Goal: Task Accomplishment & Management: Manage account settings

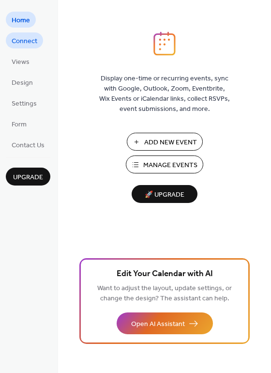
click at [35, 39] on span "Connect" at bounding box center [25, 41] width 26 height 10
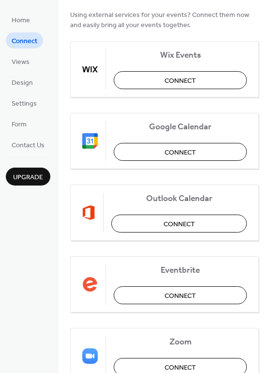
scroll to position [108, 0]
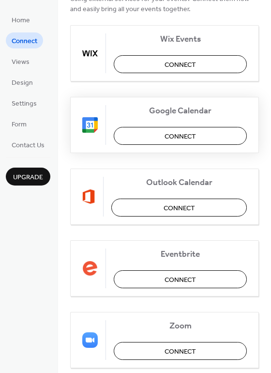
click at [171, 137] on span "Connect" at bounding box center [180, 136] width 31 height 10
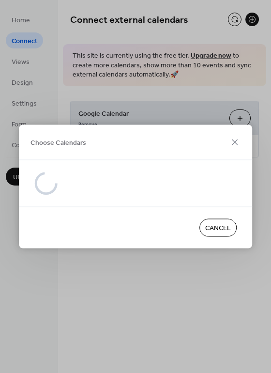
scroll to position [0, 0]
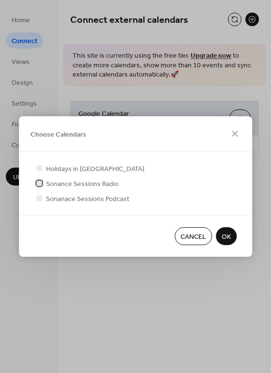
click at [109, 184] on span "Sonance Sessions Radio" at bounding box center [82, 184] width 73 height 10
click at [223, 236] on span "OK" at bounding box center [226, 237] width 9 height 10
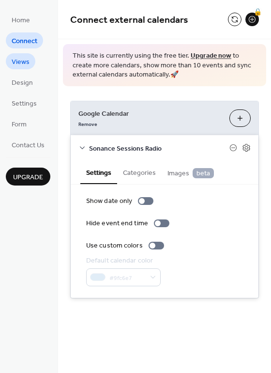
click at [32, 59] on link "Views" at bounding box center [21, 61] width 30 height 16
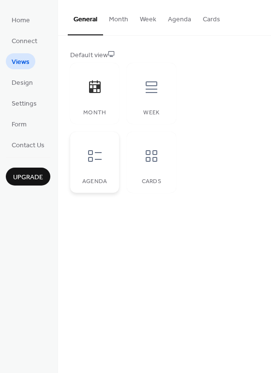
click at [101, 153] on icon at bounding box center [95, 156] width 14 height 12
click at [151, 18] on button "Week" at bounding box center [148, 17] width 28 height 34
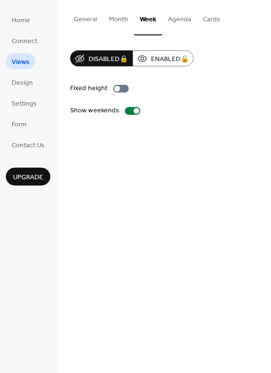
click at [87, 23] on button "General" at bounding box center [85, 17] width 35 height 34
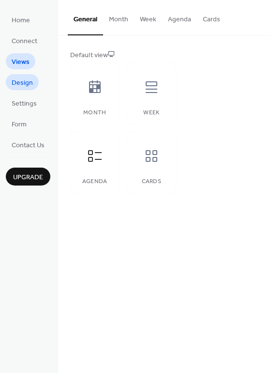
click at [21, 83] on span "Design" at bounding box center [22, 83] width 21 height 10
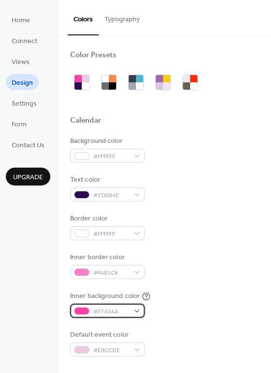
click at [81, 309] on div at bounding box center [82, 311] width 16 height 8
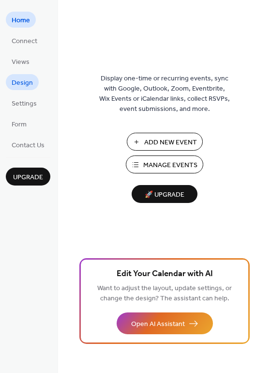
click at [29, 81] on span "Design" at bounding box center [22, 83] width 21 height 10
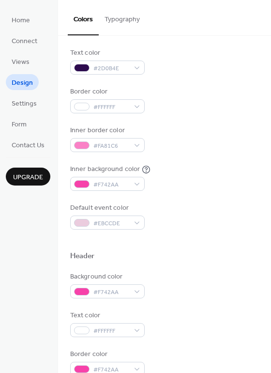
scroll to position [133, 0]
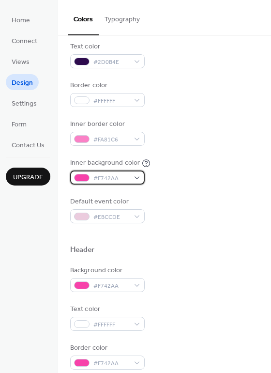
click at [83, 176] on div at bounding box center [82, 178] width 16 height 8
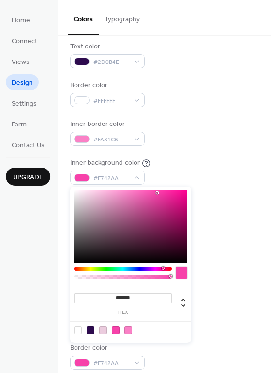
click at [213, 157] on div "Background color #FFFFFF Text color #2D0B4E Border color #FFFFFF Inner border c…" at bounding box center [164, 113] width 189 height 220
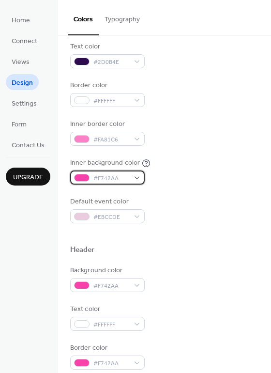
click at [79, 177] on div at bounding box center [82, 178] width 16 height 8
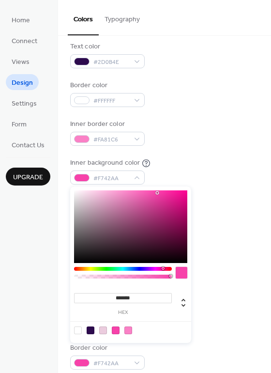
drag, startPoint x: 138, startPoint y: 298, endPoint x: 74, endPoint y: 298, distance: 64.0
click at [74, 298] on input "*******" at bounding box center [123, 298] width 98 height 10
paste input
type input "*******"
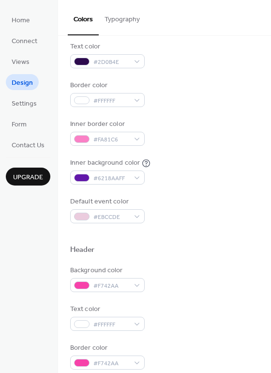
click at [223, 191] on div "Background color #FFFFFF Text color #2D0B4E Border color #FFFFFF Inner border c…" at bounding box center [164, 113] width 189 height 220
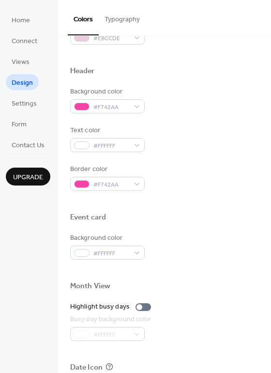
scroll to position [313, 0]
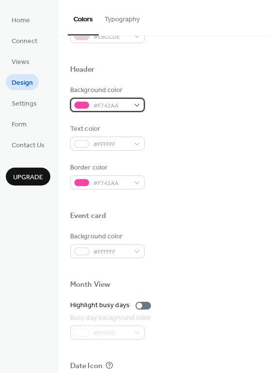
click at [82, 101] on div at bounding box center [82, 105] width 16 height 8
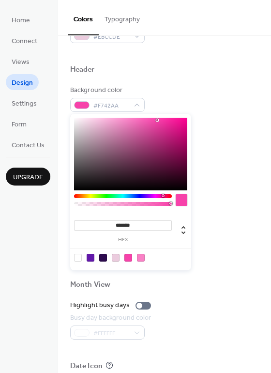
drag, startPoint x: 134, startPoint y: 222, endPoint x: 68, endPoint y: 222, distance: 65.9
click at [68, 222] on body "Home Connect Views Design Settings Form Contact Us Upgrade Design Upgrade Color…" at bounding box center [135, 186] width 271 height 373
paste input
type input "*******"
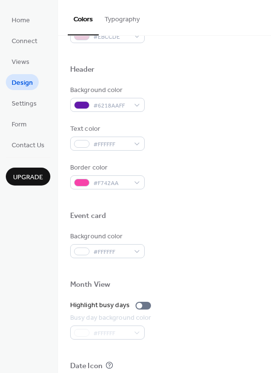
click at [214, 146] on div "Text color #FFFFFF" at bounding box center [164, 137] width 189 height 27
click at [82, 184] on div at bounding box center [82, 183] width 16 height 8
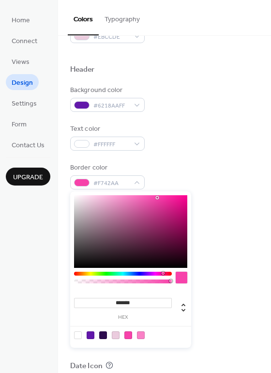
drag, startPoint x: 139, startPoint y: 300, endPoint x: 90, endPoint y: 300, distance: 48.5
click at [90, 300] on input "*******" at bounding box center [123, 303] width 98 height 10
paste input
type input "*******"
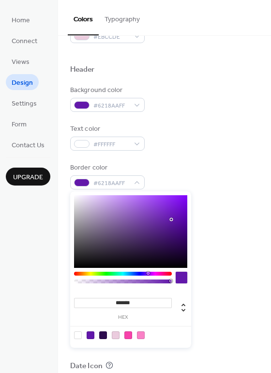
click at [248, 165] on div "Border color #6218AAFF" at bounding box center [164, 176] width 189 height 27
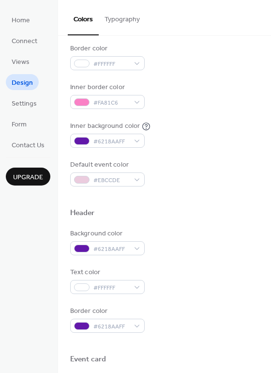
scroll to position [159, 0]
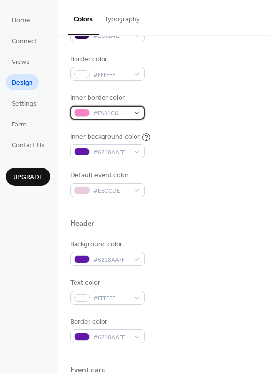
click at [81, 113] on div at bounding box center [82, 113] width 16 height 8
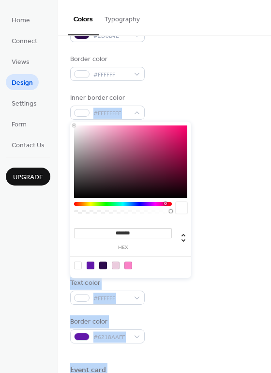
drag, startPoint x: 82, startPoint y: 131, endPoint x: 68, endPoint y: 123, distance: 16.5
click at [68, 123] on body "Home Connect Views Design Settings Form Contact Us Upgrade Design Upgrade Color…" at bounding box center [135, 186] width 271 height 373
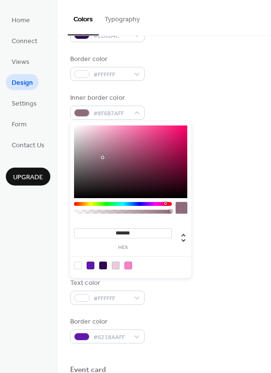
type input "*******"
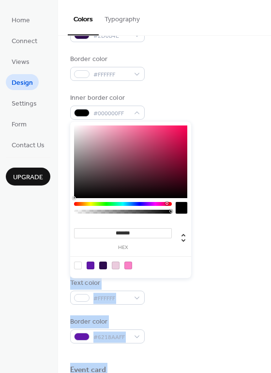
drag, startPoint x: 103, startPoint y: 157, endPoint x: 66, endPoint y: 210, distance: 64.0
click at [66, 210] on body "Home Connect Views Design Settings Form Contact Us Upgrade Design Upgrade Color…" at bounding box center [135, 186] width 271 height 373
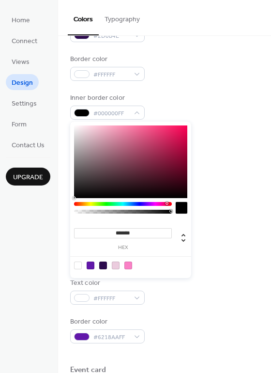
click at [222, 102] on div "Inner border color #000000FF" at bounding box center [164, 106] width 189 height 27
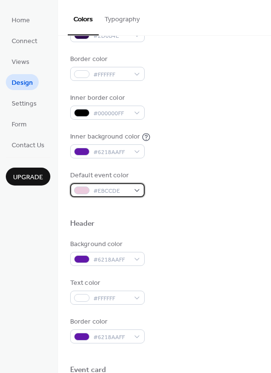
click at [85, 189] on div at bounding box center [82, 191] width 16 height 8
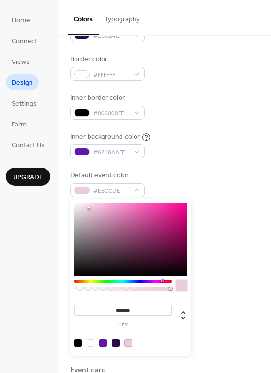
drag, startPoint x: 139, startPoint y: 309, endPoint x: 98, endPoint y: 309, distance: 41.2
click at [98, 309] on input "*******" at bounding box center [123, 311] width 98 height 10
paste input
type input "*******"
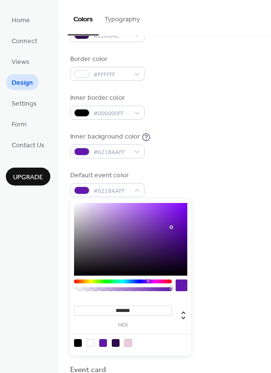
click at [204, 197] on div "Default event color #6218AAFF" at bounding box center [164, 184] width 189 height 27
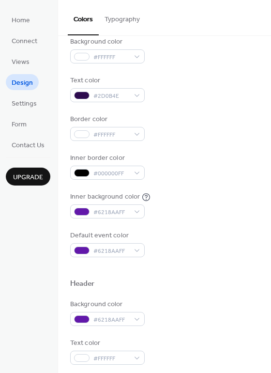
scroll to position [173, 0]
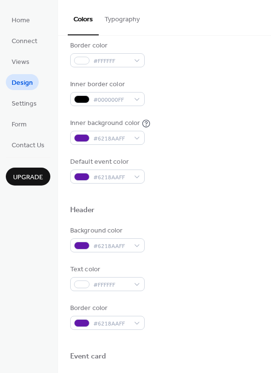
click at [127, 20] on button "Typography" at bounding box center [122, 17] width 47 height 34
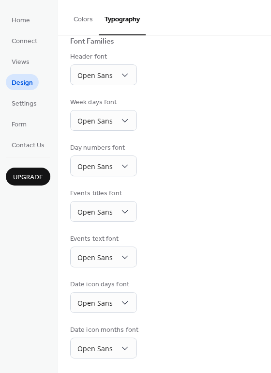
scroll to position [74, 0]
click at [33, 105] on span "Settings" at bounding box center [24, 104] width 25 height 10
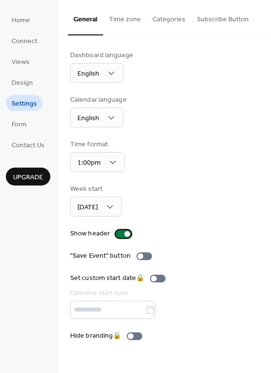
click at [119, 234] on div at bounding box center [124, 234] width 16 height 8
click at [146, 254] on div at bounding box center [145, 256] width 16 height 8
click at [20, 116] on link "Form" at bounding box center [19, 124] width 27 height 16
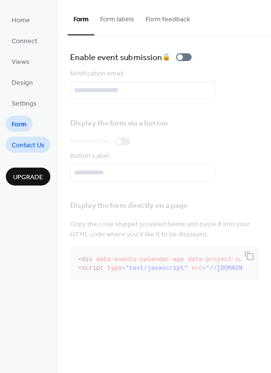
click at [36, 141] on span "Contact Us" at bounding box center [28, 146] width 33 height 10
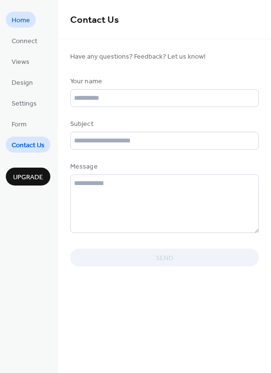
click at [26, 22] on span "Home" at bounding box center [21, 21] width 18 height 10
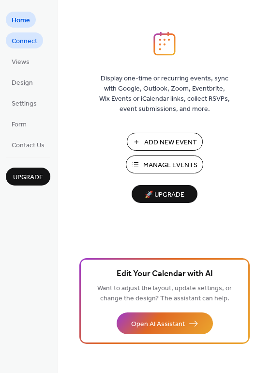
click at [24, 41] on span "Connect" at bounding box center [25, 41] width 26 height 10
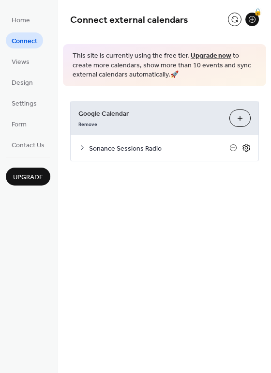
click at [247, 148] on icon at bounding box center [246, 147] width 3 height 3
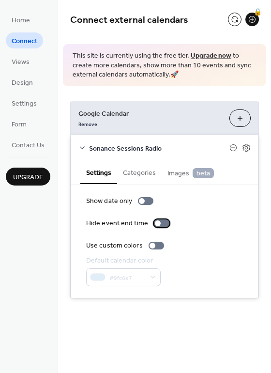
click at [161, 221] on div at bounding box center [162, 223] width 16 height 8
click at [147, 169] on button "Categories" at bounding box center [139, 172] width 45 height 22
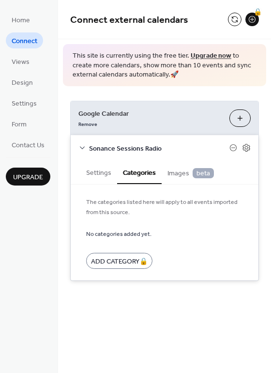
click at [172, 172] on span "Images beta" at bounding box center [191, 173] width 47 height 11
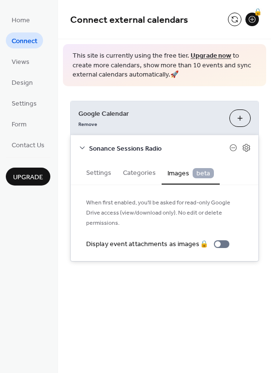
click at [108, 171] on button "Settings" at bounding box center [98, 172] width 37 height 22
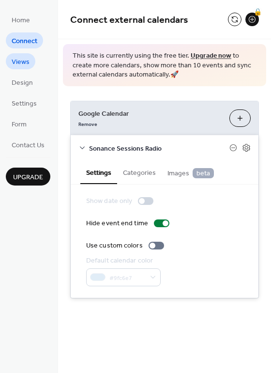
click at [24, 67] on span "Views" at bounding box center [21, 62] width 18 height 10
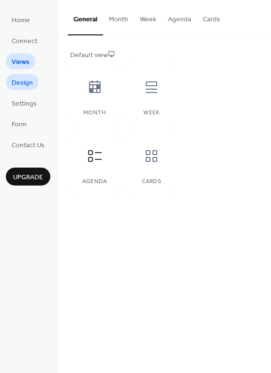
click at [33, 82] on link "Design" at bounding box center [22, 82] width 33 height 16
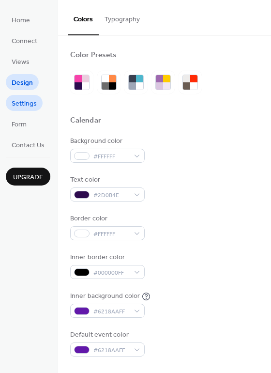
click at [33, 104] on span "Settings" at bounding box center [24, 104] width 25 height 10
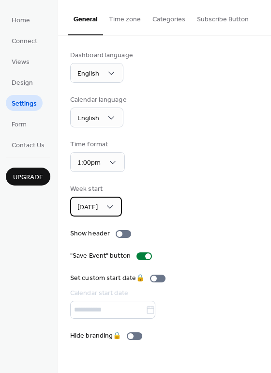
click at [108, 212] on div "[DATE]" at bounding box center [96, 207] width 52 height 20
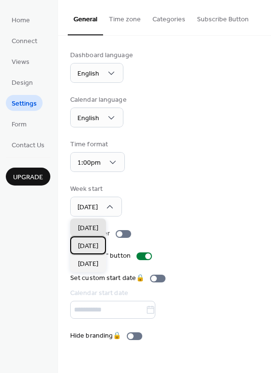
click at [98, 248] on span "[DATE]" at bounding box center [88, 246] width 20 height 10
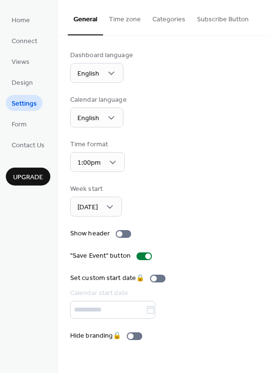
click at [127, 15] on button "Time zone" at bounding box center [125, 17] width 44 height 34
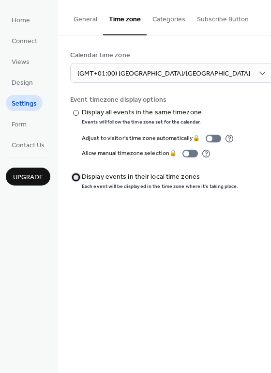
click at [77, 177] on div at bounding box center [76, 177] width 6 height 6
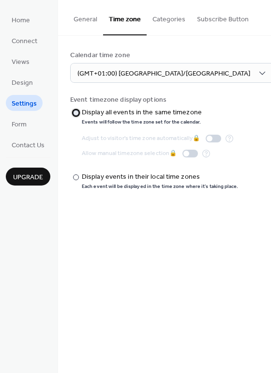
click at [76, 113] on div at bounding box center [76, 113] width 6 height 6
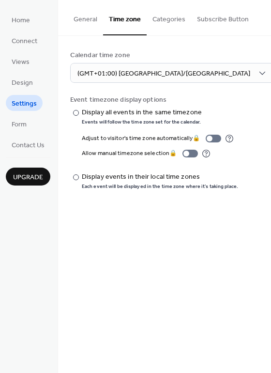
click at [178, 24] on button "Categories" at bounding box center [169, 17] width 45 height 34
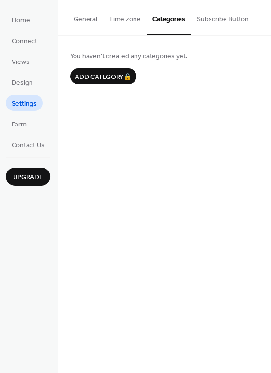
click at [215, 26] on button "Subscribe Button" at bounding box center [222, 17] width 63 height 34
